Goal: Transaction & Acquisition: Obtain resource

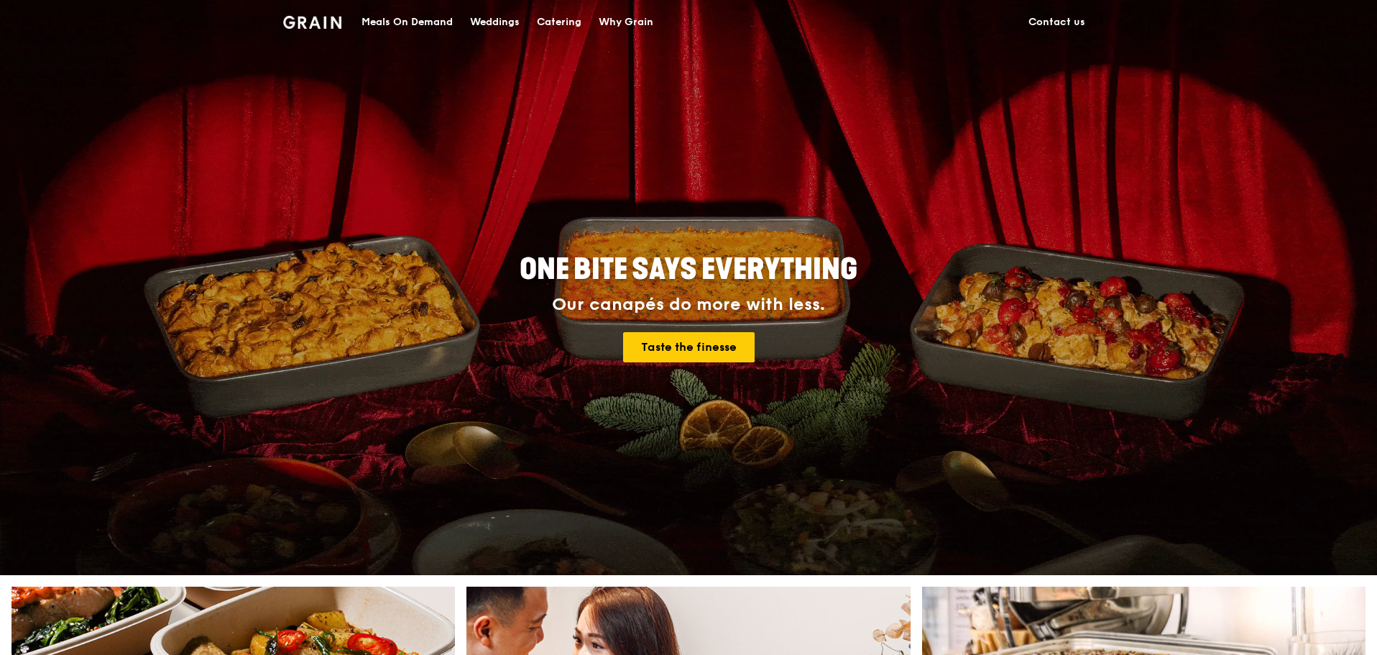
click at [554, 22] on div "Catering" at bounding box center [559, 22] width 45 height 43
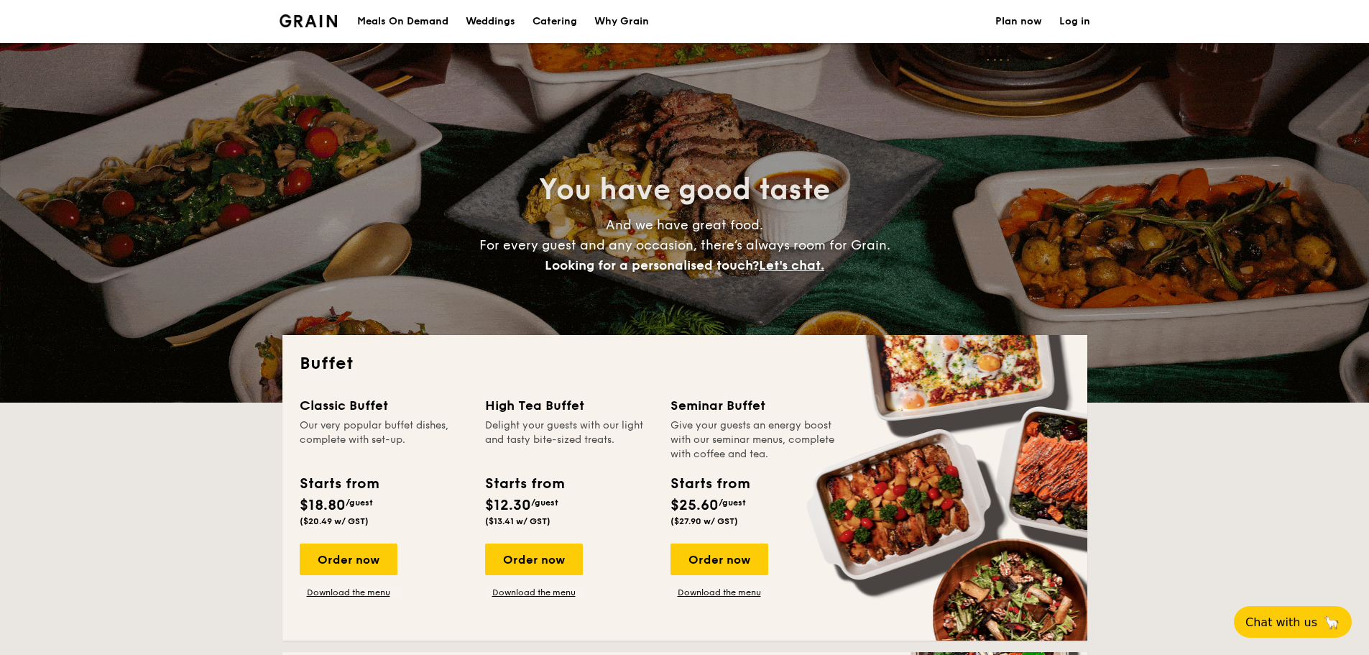
select select
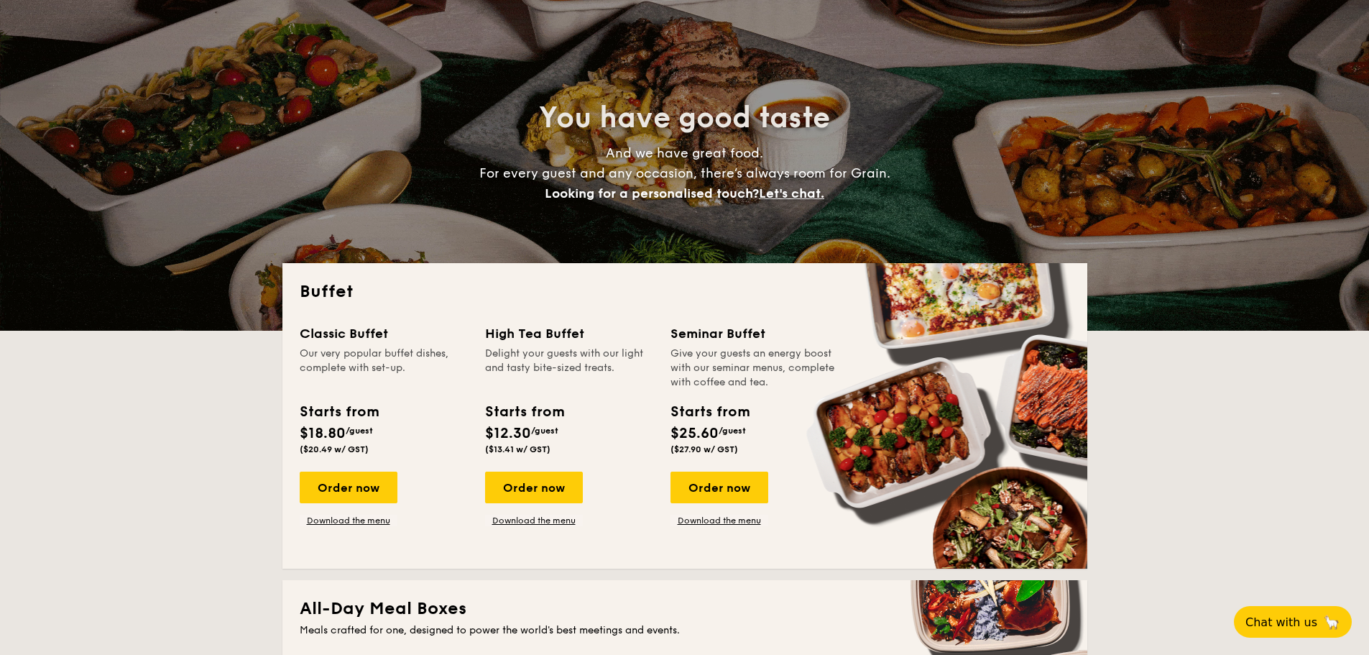
scroll to position [216, 0]
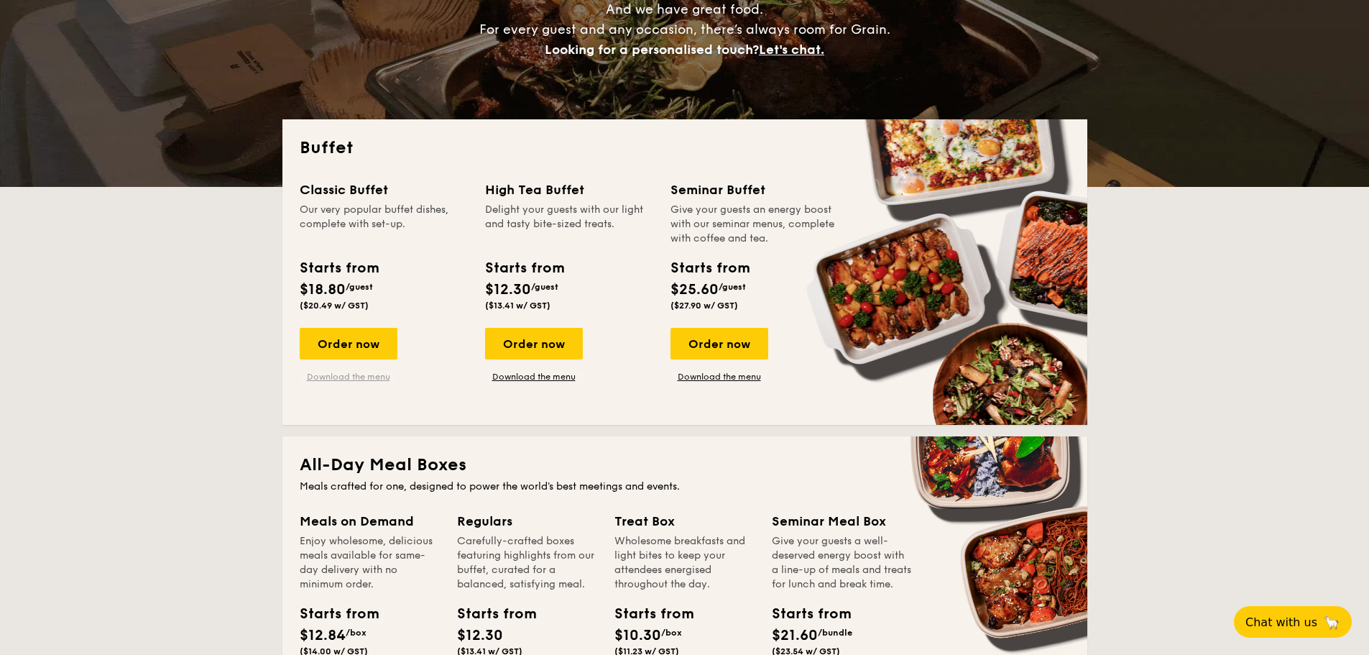
click at [372, 380] on link "Download the menu" at bounding box center [349, 376] width 98 height 11
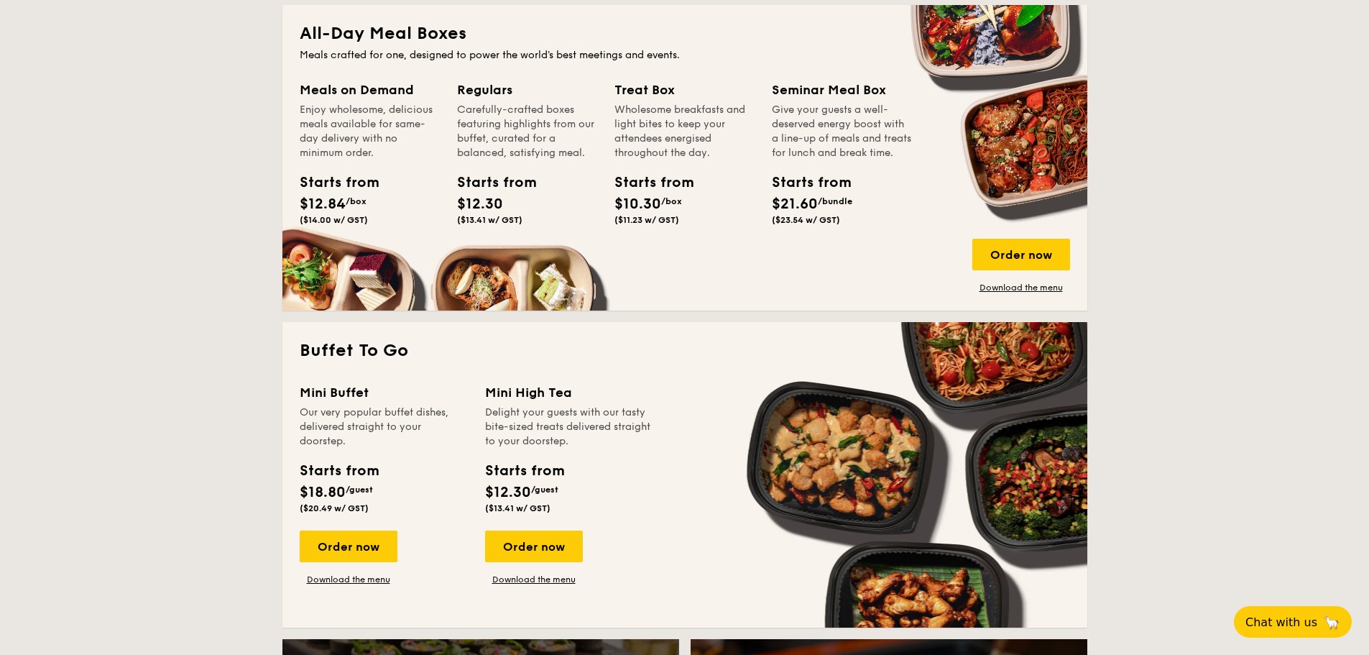
scroll to position [790, 0]
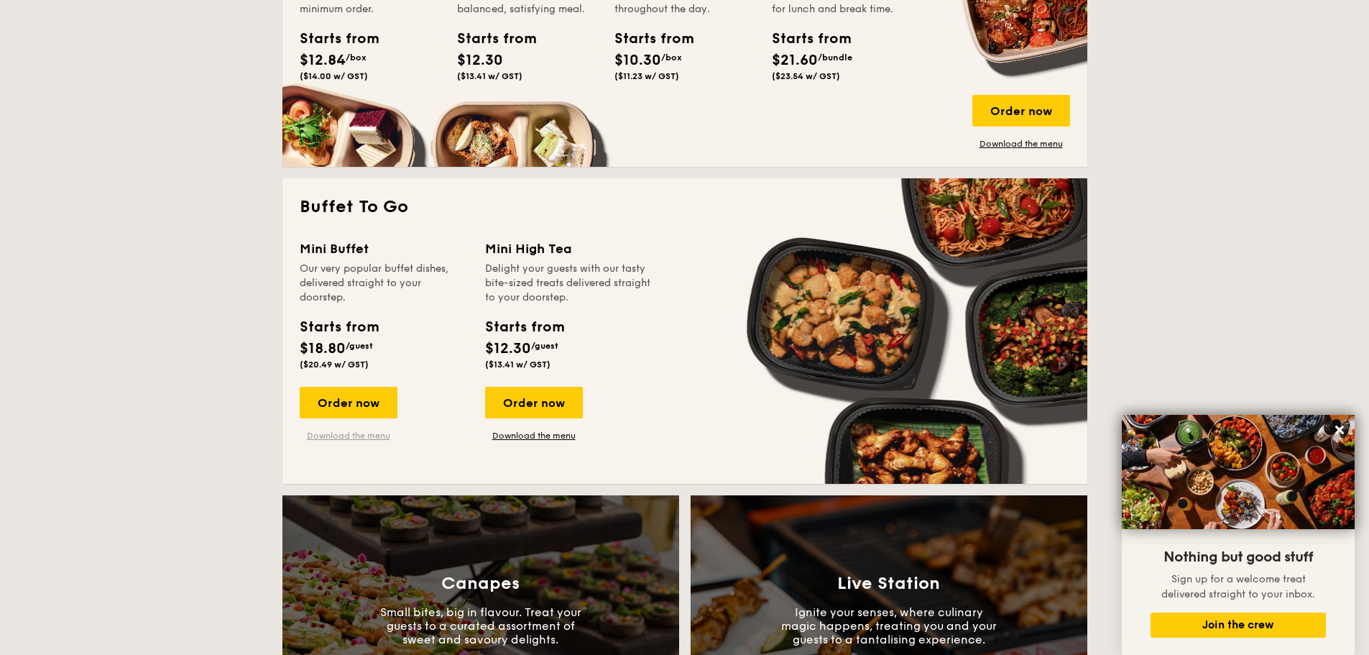
click at [355, 434] on link "Download the menu" at bounding box center [349, 435] width 98 height 11
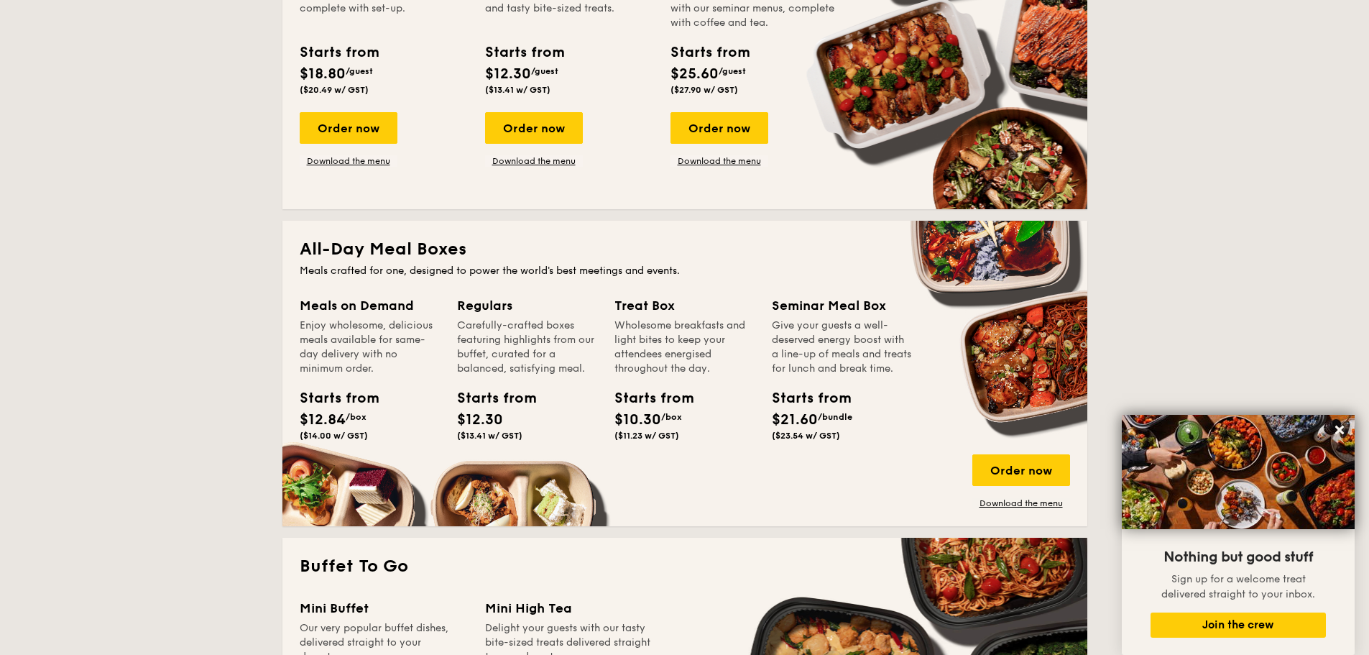
scroll to position [144, 0]
